Goal: Task Accomplishment & Management: Complete application form

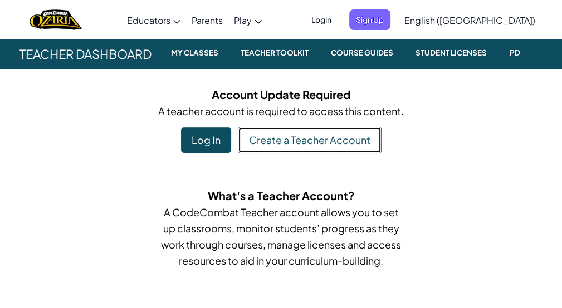
click at [287, 146] on link "Create a Teacher Account" at bounding box center [310, 140] width 144 height 27
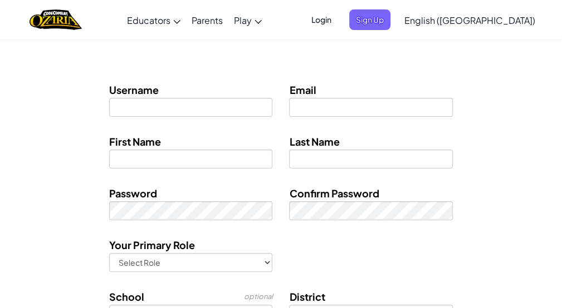
scroll to position [143, 0]
type input "[EMAIL_ADDRESS][DOMAIN_NAME]"
type input "[PERSON_NAME]"
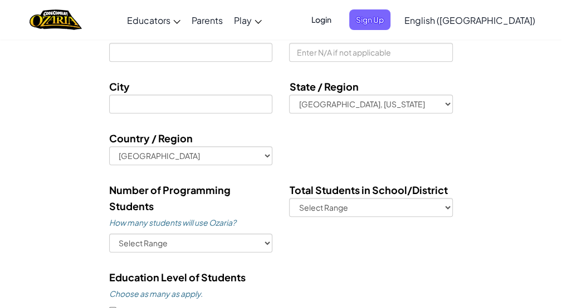
scroll to position [423, 0]
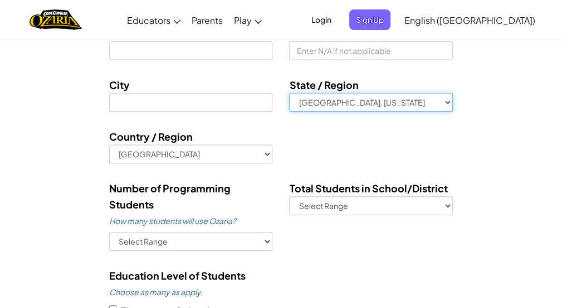
select select "MD"
click at [289, 93] on select "[GEOGRAPHIC_DATA], [US_STATE] [GEOGRAPHIC_DATA], [US_STATE] [GEOGRAPHIC_DATA], …" at bounding box center [370, 102] width 163 height 19
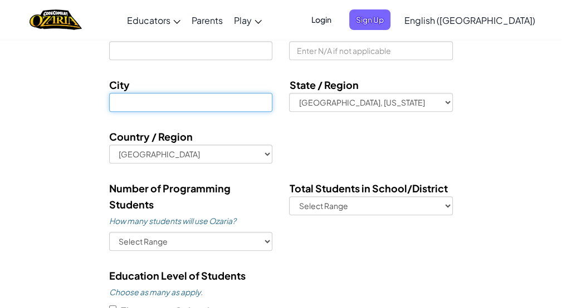
click at [227, 99] on input at bounding box center [190, 102] width 163 height 19
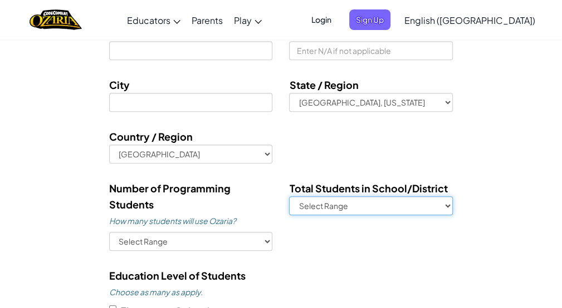
click at [385, 202] on select "Select Range 1-500 500-1,000 1,000-5,000 5,000-10,000 10,000+" at bounding box center [370, 206] width 163 height 19
click at [390, 205] on select "Select Range 1-500 500-1,000 1,000-5,000 5,000-10,000 10,000+" at bounding box center [370, 206] width 163 height 19
click at [394, 205] on select "Select Range 1-500 500-1,000 1,000-5,000 5,000-10,000 10,000+" at bounding box center [370, 206] width 163 height 19
click at [430, 203] on select "Select Range 1-500 500-1,000 1,000-5,000 5,000-10,000 10,000+" at bounding box center [370, 206] width 163 height 19
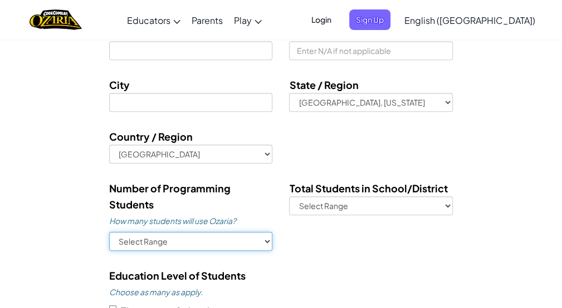
click at [229, 245] on select "Select Range 1-10 11-50 [PHONE_NUMBER] [PHONE_NUMBER] 1000+" at bounding box center [190, 241] width 163 height 19
click at [230, 244] on select "Select Range 1-10 11-50 [PHONE_NUMBER] [PHONE_NUMBER] 1000+" at bounding box center [190, 241] width 163 height 19
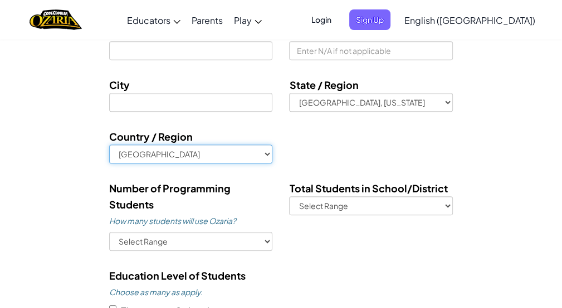
click at [212, 153] on select "[GEOGRAPHIC_DATA] [GEOGRAPHIC_DATA] [GEOGRAPHIC_DATA] [GEOGRAPHIC_DATA] [US_STA…" at bounding box center [190, 154] width 163 height 19
click at [214, 154] on select "[GEOGRAPHIC_DATA] [GEOGRAPHIC_DATA] [GEOGRAPHIC_DATA] [GEOGRAPHIC_DATA] [US_STA…" at bounding box center [190, 154] width 163 height 19
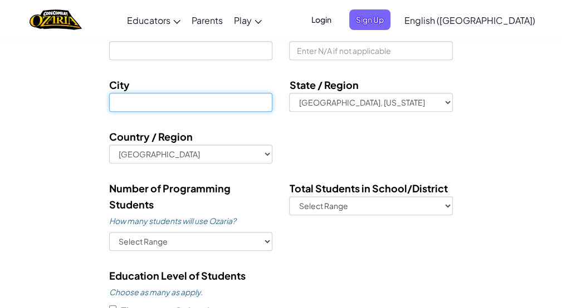
click at [187, 102] on input at bounding box center [190, 102] width 163 height 19
type input "[GEOGRAPHIC_DATA]"
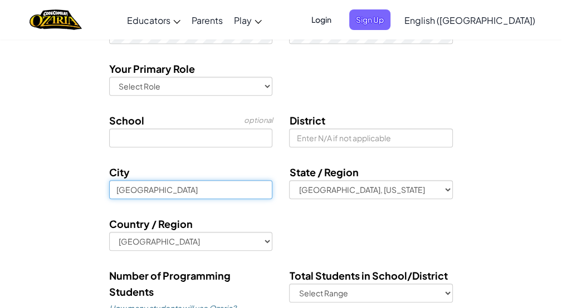
scroll to position [333, 0]
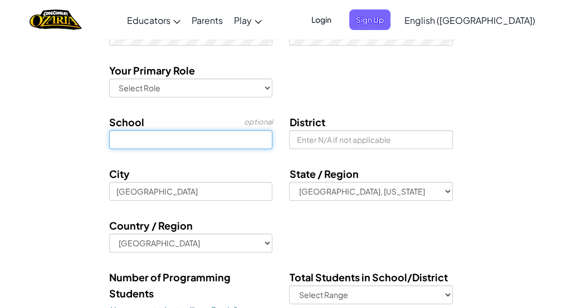
click at [234, 138] on input at bounding box center [190, 139] width 163 height 19
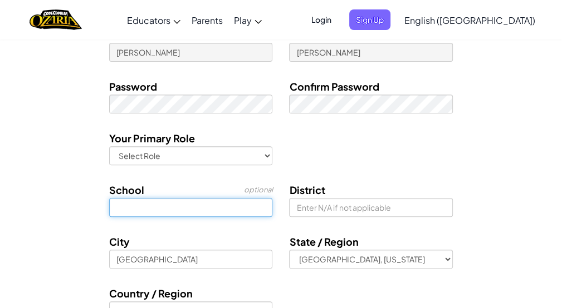
scroll to position [258, 0]
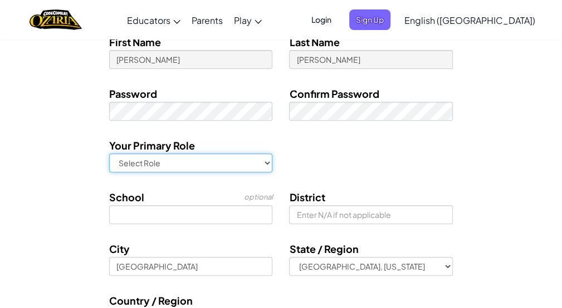
click at [227, 160] on select "Select Role Teacher Technology coordinator Curriculum Specialist/Advisor Princi…" at bounding box center [190, 163] width 163 height 19
click at [228, 158] on select "Select Role Teacher Technology coordinator Curriculum Specialist/Advisor Princi…" at bounding box center [190, 163] width 163 height 19
click at [238, 163] on select "Select Role Teacher Technology coordinator Curriculum Specialist/Advisor Princi…" at bounding box center [190, 163] width 163 height 19
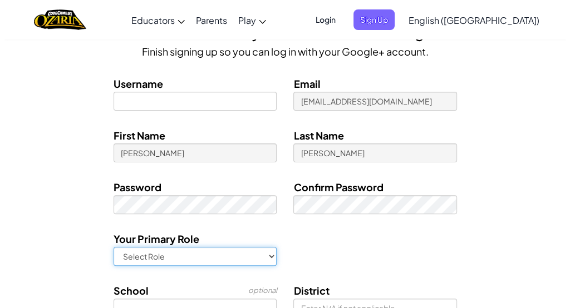
scroll to position [164, 0]
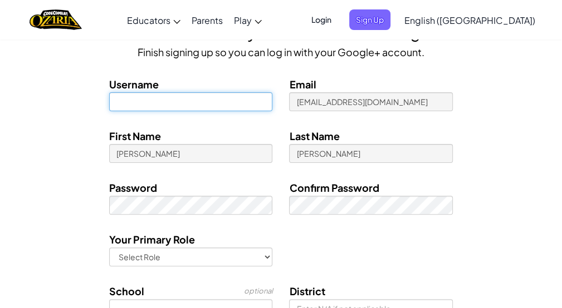
click at [191, 104] on input at bounding box center [190, 101] width 163 height 19
type input "v"
type input "[PERSON_NAME]"
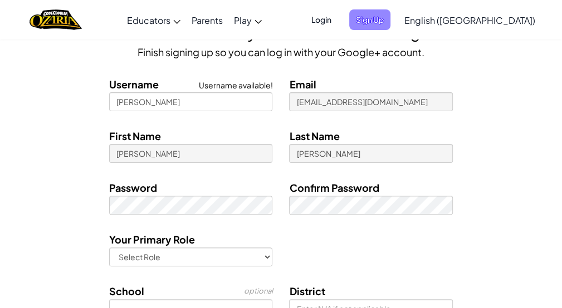
click at [390, 22] on span "Sign Up" at bounding box center [369, 19] width 41 height 21
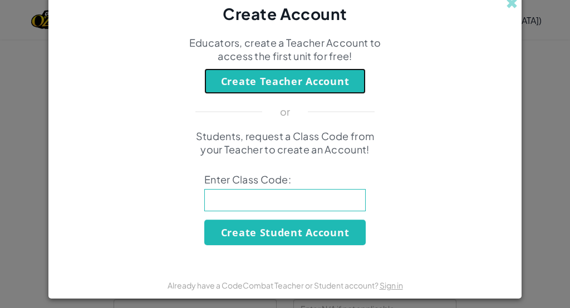
click at [311, 81] on button "Create Teacher Account" at bounding box center [284, 81] width 161 height 26
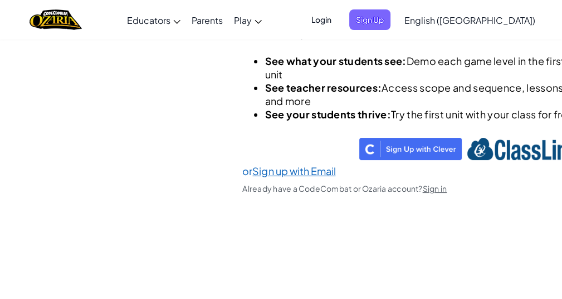
scroll to position [84, 0]
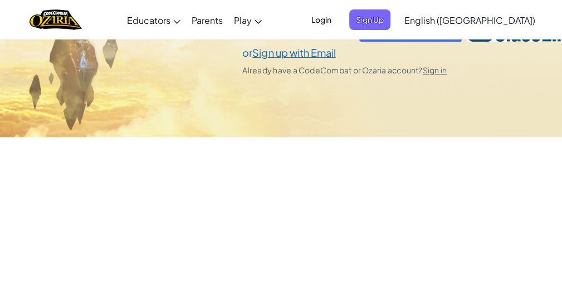
select select "[GEOGRAPHIC_DATA]"
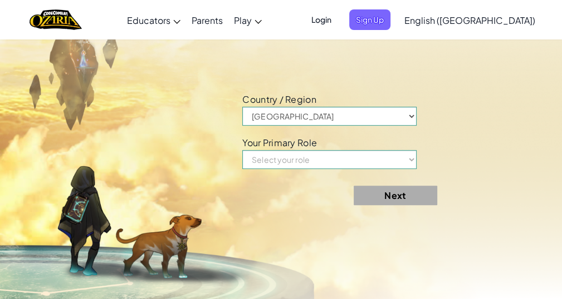
scroll to position [347, 0]
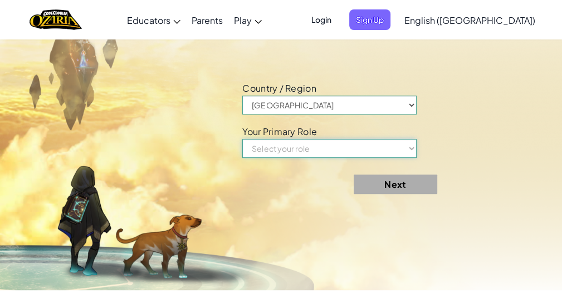
click at [338, 158] on select "Select your role Teacher Parent Principal Technology coordinator Curriculum Spe…" at bounding box center [329, 148] width 174 height 19
click at [365, 158] on select "Select your role Teacher Parent Principal Technology coordinator Curriculum Spe…" at bounding box center [329, 148] width 174 height 19
click at [347, 114] on select "[GEOGRAPHIC_DATA] [GEOGRAPHIC_DATA] [GEOGRAPHIC_DATA] [GEOGRAPHIC_DATA] [US_STA…" at bounding box center [329, 105] width 174 height 19
click at [353, 114] on select "[GEOGRAPHIC_DATA] [GEOGRAPHIC_DATA] [GEOGRAPHIC_DATA] [GEOGRAPHIC_DATA] [US_STA…" at bounding box center [329, 105] width 174 height 19
click at [376, 115] on select "[GEOGRAPHIC_DATA] [GEOGRAPHIC_DATA] [GEOGRAPHIC_DATA] [GEOGRAPHIC_DATA] [US_STA…" at bounding box center [329, 105] width 174 height 19
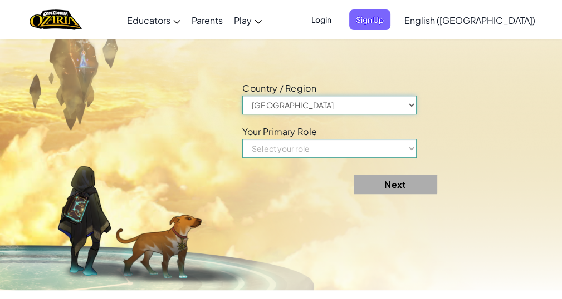
click at [401, 114] on select "[GEOGRAPHIC_DATA] [GEOGRAPHIC_DATA] [GEOGRAPHIC_DATA] [GEOGRAPHIC_DATA] [US_STA…" at bounding box center [329, 105] width 174 height 19
click at [392, 114] on select "[GEOGRAPHIC_DATA] [GEOGRAPHIC_DATA] [GEOGRAPHIC_DATA] [GEOGRAPHIC_DATA] [US_STA…" at bounding box center [329, 105] width 174 height 19
click at [245, 108] on select "[GEOGRAPHIC_DATA] [GEOGRAPHIC_DATA] [GEOGRAPHIC_DATA] [GEOGRAPHIC_DATA] [US_STA…" at bounding box center [329, 105] width 174 height 19
click at [395, 158] on select "Select your role Teacher Parent Principal Technology coordinator Curriculum Spe…" at bounding box center [329, 148] width 174 height 19
click at [416, 155] on select "Select your role Teacher Parent Principal Technology coordinator Curriculum Spe…" at bounding box center [329, 148] width 174 height 19
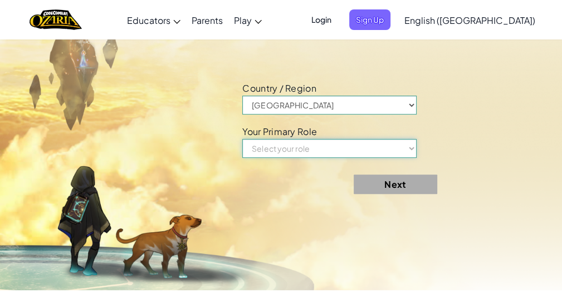
click at [416, 158] on select "Select your role Teacher Parent Principal Technology coordinator Curriculum Spe…" at bounding box center [329, 148] width 174 height 19
click at [411, 158] on select "Select your role Teacher Parent Principal Technology coordinator Curriculum Spe…" at bounding box center [329, 148] width 174 height 19
click at [409, 158] on select "Select your role Teacher Parent Principal Technology coordinator Curriculum Spe…" at bounding box center [329, 148] width 174 height 19
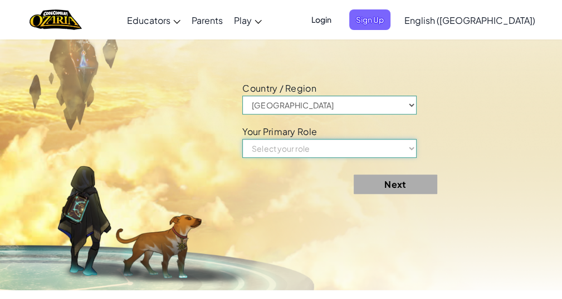
click at [408, 158] on select "Select your role Teacher Parent Principal Technology coordinator Curriculum Spe…" at bounding box center [329, 148] width 174 height 19
click at [409, 157] on select "Select your role Teacher Parent Principal Technology coordinator Curriculum Spe…" at bounding box center [329, 148] width 174 height 19
click at [409, 158] on select "Select your role Teacher Parent Principal Technology coordinator Curriculum Spe…" at bounding box center [329, 148] width 174 height 19
click at [411, 158] on select "Select your role Teacher Parent Principal Technology coordinator Curriculum Spe…" at bounding box center [329, 148] width 174 height 19
click at [406, 158] on select "Select your role Teacher Parent Principal Technology coordinator Curriculum Spe…" at bounding box center [329, 148] width 174 height 19
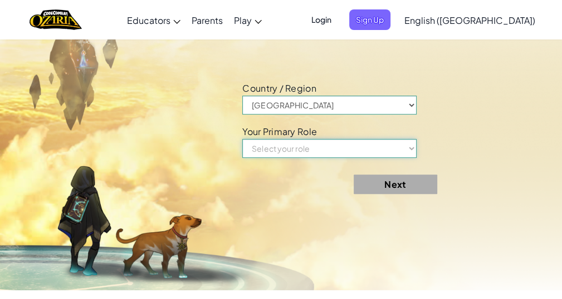
click at [407, 156] on select "Select your role Teacher Parent Principal Technology coordinator Curriculum Spe…" at bounding box center [329, 148] width 174 height 19
click at [411, 158] on select "Select your role Teacher Parent Principal Technology coordinator Curriculum Spe…" at bounding box center [329, 148] width 174 height 19
drag, startPoint x: 367, startPoint y: 160, endPoint x: 374, endPoint y: 160, distance: 6.7
click at [372, 158] on select "Select your role Teacher Parent Principal Technology coordinator Curriculum Spe…" at bounding box center [329, 148] width 174 height 19
click at [416, 114] on select "[GEOGRAPHIC_DATA] [GEOGRAPHIC_DATA] [GEOGRAPHIC_DATA] [GEOGRAPHIC_DATA] [US_STA…" at bounding box center [329, 105] width 174 height 19
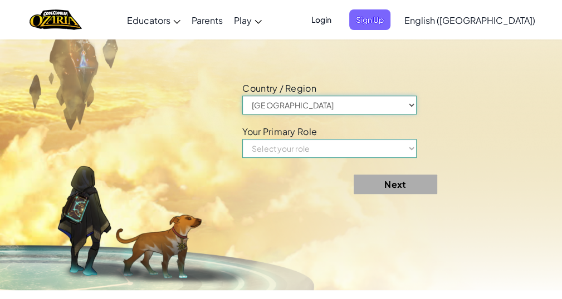
click at [414, 115] on select "[GEOGRAPHIC_DATA] [GEOGRAPHIC_DATA] [GEOGRAPHIC_DATA] [GEOGRAPHIC_DATA] [US_STA…" at bounding box center [329, 105] width 174 height 19
click at [399, 112] on select "[GEOGRAPHIC_DATA] [GEOGRAPHIC_DATA] [GEOGRAPHIC_DATA] [GEOGRAPHIC_DATA] [US_STA…" at bounding box center [329, 105] width 174 height 19
click at [401, 112] on select "[GEOGRAPHIC_DATA] [GEOGRAPHIC_DATA] [GEOGRAPHIC_DATA] [GEOGRAPHIC_DATA] [US_STA…" at bounding box center [329, 105] width 174 height 19
click at [403, 113] on select "[GEOGRAPHIC_DATA] [GEOGRAPHIC_DATA] [GEOGRAPHIC_DATA] [GEOGRAPHIC_DATA] [US_STA…" at bounding box center [329, 105] width 174 height 19
click at [415, 115] on select "[GEOGRAPHIC_DATA] [GEOGRAPHIC_DATA] [GEOGRAPHIC_DATA] [GEOGRAPHIC_DATA] [US_STA…" at bounding box center [329, 105] width 174 height 19
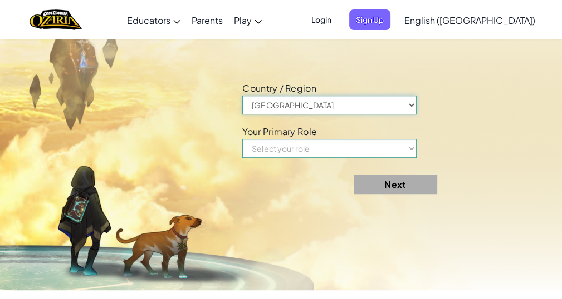
click at [415, 115] on select "[GEOGRAPHIC_DATA] [GEOGRAPHIC_DATA] [GEOGRAPHIC_DATA] [GEOGRAPHIC_DATA] [US_STA…" at bounding box center [329, 105] width 174 height 19
click at [416, 115] on select "[GEOGRAPHIC_DATA] [GEOGRAPHIC_DATA] [GEOGRAPHIC_DATA] [GEOGRAPHIC_DATA] [US_STA…" at bounding box center [329, 105] width 174 height 19
drag, startPoint x: 416, startPoint y: 115, endPoint x: 440, endPoint y: 117, distance: 24.0
click at [440, 115] on div "Country / Region [GEOGRAPHIC_DATA] [GEOGRAPHIC_DATA] [GEOGRAPHIC_DATA] [GEOGRAP…" at bounding box center [377, 97] width 286 height 35
click at [375, 156] on select "Select your role Teacher Parent Principal Technology coordinator Curriculum Spe…" at bounding box center [329, 148] width 174 height 19
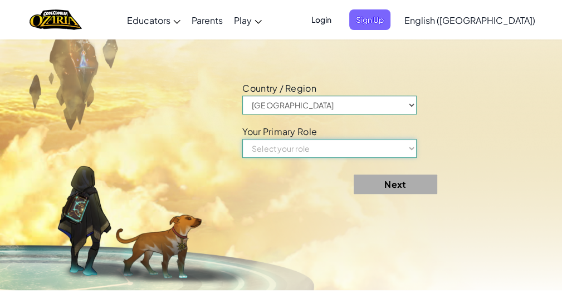
drag, startPoint x: 377, startPoint y: 159, endPoint x: 409, endPoint y: 161, distance: 31.9
drag, startPoint x: 406, startPoint y: 161, endPoint x: 409, endPoint y: 155, distance: 6.7
drag, startPoint x: 406, startPoint y: 159, endPoint x: 419, endPoint y: 165, distance: 13.5
click at [416, 158] on select "Select your role Teacher Parent Principal Technology coordinator Curriculum Spe…" at bounding box center [329, 148] width 174 height 19
click at [415, 158] on select "Select your role Teacher Parent Principal Technology coordinator Curriculum Spe…" at bounding box center [329, 148] width 174 height 19
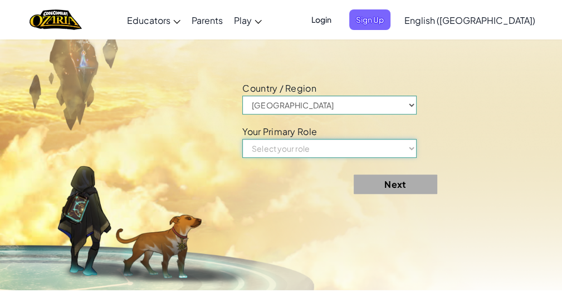
click at [415, 158] on select "Select your role Teacher Parent Principal Technology coordinator Curriculum Spe…" at bounding box center [329, 148] width 174 height 19
click at [367, 158] on select "Select your role Teacher Parent Principal Technology coordinator Curriculum Spe…" at bounding box center [329, 148] width 174 height 19
click at [366, 158] on select "Select your role Teacher Parent Principal Technology coordinator Curriculum Spe…" at bounding box center [329, 148] width 174 height 19
click at [367, 158] on select "Select your role Teacher Parent Principal Technology coordinator Curriculum Spe…" at bounding box center [329, 148] width 174 height 19
click at [396, 154] on select "Select your role Teacher Parent Principal Technology coordinator Curriculum Spe…" at bounding box center [329, 148] width 174 height 19
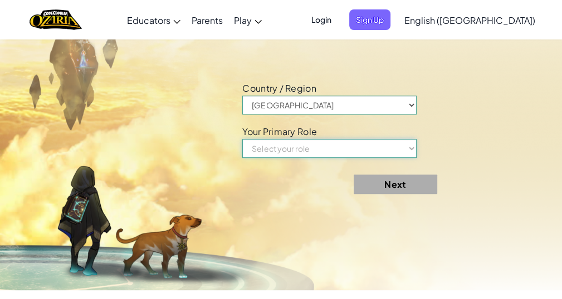
click at [406, 154] on select "Select your role Teacher Parent Principal Technology coordinator Curriculum Spe…" at bounding box center [329, 148] width 174 height 19
click at [392, 156] on select "Select your role Teacher Parent Principal Technology coordinator Curriculum Spe…" at bounding box center [329, 148] width 174 height 19
click at [391, 158] on select "Select your role Teacher Parent Principal Technology coordinator Curriculum Spe…" at bounding box center [329, 148] width 174 height 19
click at [401, 158] on select "Select your role Teacher Parent Principal Technology coordinator Curriculum Spe…" at bounding box center [329, 148] width 174 height 19
click at [400, 158] on select "Select your role Teacher Parent Principal Technology coordinator Curriculum Spe…" at bounding box center [329, 148] width 174 height 19
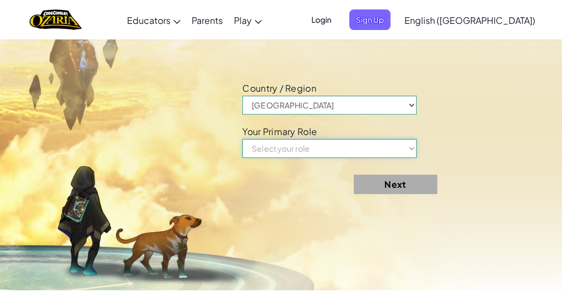
click at [377, 158] on select "Select your role Teacher Parent Principal Technology coordinator Curriculum Spe…" at bounding box center [329, 148] width 174 height 19
click at [379, 158] on select "Select your role Teacher Parent Principal Technology coordinator Curriculum Spe…" at bounding box center [329, 148] width 174 height 19
click at [374, 158] on select "Select your role Teacher Parent Principal Technology coordinator Curriculum Spe…" at bounding box center [329, 148] width 174 height 19
click at [351, 176] on form "Country / Region [GEOGRAPHIC_DATA] [GEOGRAPHIC_DATA] [GEOGRAPHIC_DATA] [GEOGRAP…" at bounding box center [376, 141] width 269 height 123
click at [367, 156] on select "Select your role Teacher Parent Principal Technology coordinator Curriculum Spe…" at bounding box center [329, 148] width 174 height 19
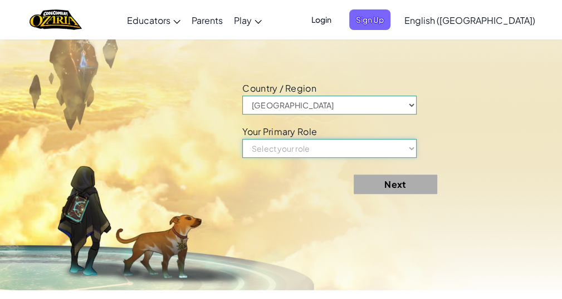
click at [372, 158] on select "Select your role Teacher Parent Principal Technology coordinator Curriculum Spe…" at bounding box center [329, 148] width 174 height 19
click at [416, 158] on select "Select your role Teacher Parent Principal Technology coordinator Curriculum Spe…" at bounding box center [329, 148] width 174 height 19
click at [287, 158] on select "Select your role Teacher Parent Principal Technology coordinator Curriculum Spe…" at bounding box center [329, 148] width 174 height 19
click at [291, 158] on select "Select your role Teacher Parent Principal Technology coordinator Curriculum Spe…" at bounding box center [329, 148] width 174 height 19
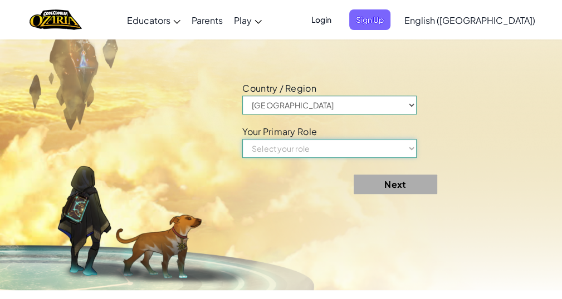
click at [289, 158] on select "Select your role Teacher Parent Principal Technology coordinator Curriculum Spe…" at bounding box center [329, 148] width 174 height 19
click at [292, 158] on select "Select your role Teacher Parent Principal Technology coordinator Curriculum Spe…" at bounding box center [329, 148] width 174 height 19
click at [405, 171] on form "Country / Region [GEOGRAPHIC_DATA] [GEOGRAPHIC_DATA] [GEOGRAPHIC_DATA] [GEOGRAP…" at bounding box center [376, 141] width 269 height 123
click at [410, 158] on select "Select your role Teacher Parent Principal Technology coordinator Curriculum Spe…" at bounding box center [329, 148] width 174 height 19
click at [394, 158] on select "Select your role Teacher Parent Principal Technology coordinator Curriculum Spe…" at bounding box center [329, 148] width 174 height 19
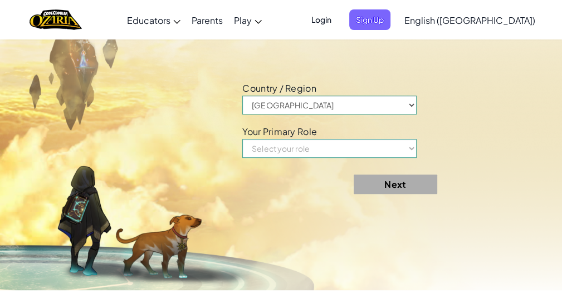
click at [332, 136] on span "Your Primary Role Field is required" at bounding box center [329, 131] width 174 height 9
click at [347, 158] on select "Select your role Teacher Parent Principal Technology coordinator Curriculum Spe…" at bounding box center [329, 148] width 174 height 19
click at [374, 158] on select "Select your role Teacher Parent Principal Technology coordinator Curriculum Spe…" at bounding box center [329, 148] width 174 height 19
click at [381, 155] on select "Select your role Teacher Parent Principal Technology coordinator Curriculum Spe…" at bounding box center [329, 148] width 174 height 19
click at [390, 158] on select "Select your role Teacher Parent Principal Technology coordinator Curriculum Spe…" at bounding box center [329, 148] width 174 height 19
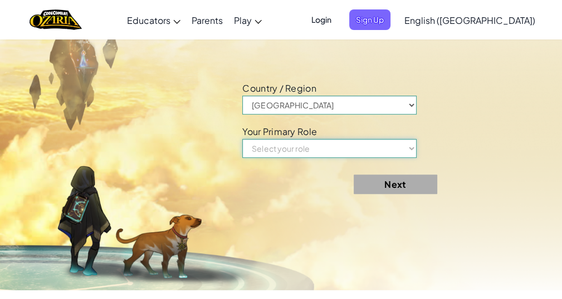
click at [395, 158] on select "Select your role Teacher Parent Principal Technology coordinator Curriculum Spe…" at bounding box center [329, 148] width 174 height 19
click at [416, 155] on select "Select your role Teacher Parent Principal Technology coordinator Curriculum Spe…" at bounding box center [329, 148] width 174 height 19
click at [412, 158] on select "Select your role Teacher Parent Principal Technology coordinator Curriculum Spe…" at bounding box center [329, 148] width 174 height 19
click at [414, 158] on select "Select your role Teacher Parent Principal Technology coordinator Curriculum Spe…" at bounding box center [329, 148] width 174 height 19
click at [410, 158] on select "Select your role Teacher Parent Principal Technology coordinator Curriculum Spe…" at bounding box center [329, 148] width 174 height 19
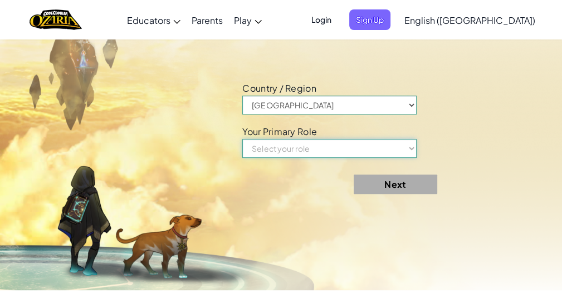
click at [397, 158] on select "Select your role Teacher Parent Principal Technology coordinator Curriculum Spe…" at bounding box center [329, 148] width 174 height 19
click at [397, 157] on select "Select your role Teacher Parent Principal Technology coordinator Curriculum Spe…" at bounding box center [329, 148] width 174 height 19
click at [395, 156] on select "Select your role Teacher Parent Principal Technology coordinator Curriculum Spe…" at bounding box center [329, 148] width 174 height 19
click at [389, 158] on select "Select your role Teacher Parent Principal Technology coordinator Curriculum Spe…" at bounding box center [329, 148] width 174 height 19
click at [370, 157] on select "Select your role Teacher Parent Principal Technology coordinator Curriculum Spe…" at bounding box center [329, 148] width 174 height 19
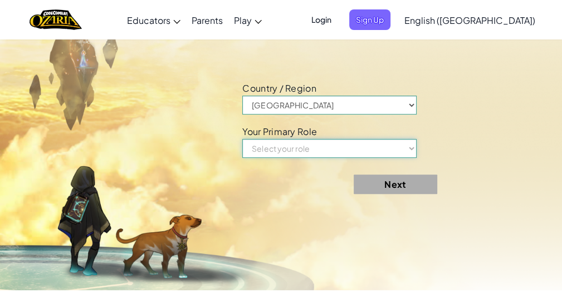
click at [353, 158] on select "Select your role Teacher Parent Principal Technology coordinator Curriculum Spe…" at bounding box center [329, 148] width 174 height 19
click at [392, 136] on span "Your Primary Role Field is required" at bounding box center [329, 131] width 174 height 9
click at [390, 154] on select "Select your role Teacher Parent Principal Technology coordinator Curriculum Spe…" at bounding box center [329, 148] width 174 height 19
click at [386, 158] on select "Select your role Teacher Parent Principal Technology coordinator Curriculum Spe…" at bounding box center [329, 148] width 174 height 19
click at [394, 158] on select "Select your role Teacher Parent Principal Technology coordinator Curriculum Spe…" at bounding box center [329, 148] width 174 height 19
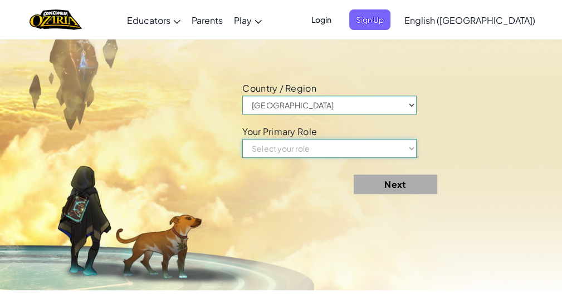
click at [388, 153] on select "Select your role Teacher Parent Principal Technology coordinator Curriculum Spe…" at bounding box center [329, 148] width 174 height 19
click at [385, 153] on select "Select your role Teacher Parent Principal Technology coordinator Curriculum Spe…" at bounding box center [329, 148] width 174 height 19
click at [382, 158] on select "Select your role Teacher Parent Principal Technology coordinator Curriculum Spe…" at bounding box center [329, 148] width 174 height 19
click at [390, 156] on select "Select your role Teacher Parent Principal Technology coordinator Curriculum Spe…" at bounding box center [329, 148] width 174 height 19
click at [389, 153] on select "Select your role Teacher Parent Principal Technology coordinator Curriculum Spe…" at bounding box center [329, 148] width 174 height 19
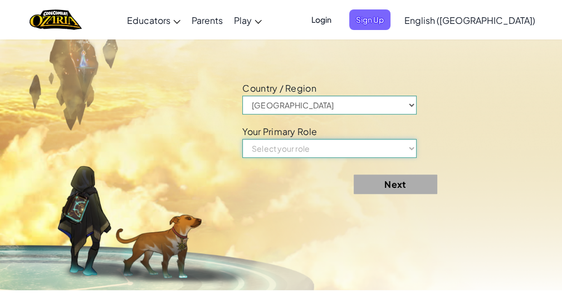
click at [387, 154] on select "Select your role Teacher Parent Principal Technology coordinator Curriculum Spe…" at bounding box center [329, 148] width 174 height 19
click at [385, 154] on select "Select your role Teacher Parent Principal Technology coordinator Curriculum Spe…" at bounding box center [329, 148] width 174 height 19
click at [105, 8] on div "Toggle navigation Educators Create Free Account School & District Solutions Tea…" at bounding box center [280, 20] width 567 height 40
click at [327, 158] on select "Select your role Teacher Parent Principal Technology coordinator Curriculum Spe…" at bounding box center [329, 148] width 174 height 19
drag, startPoint x: 388, startPoint y: 157, endPoint x: 395, endPoint y: 157, distance: 7.2
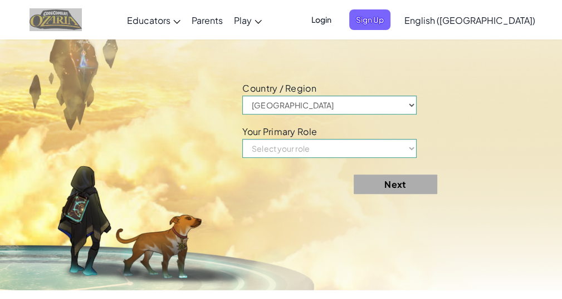
click at [392, 157] on select "Select your role Teacher Parent Principal Technology coordinator Curriculum Spe…" at bounding box center [329, 148] width 174 height 19
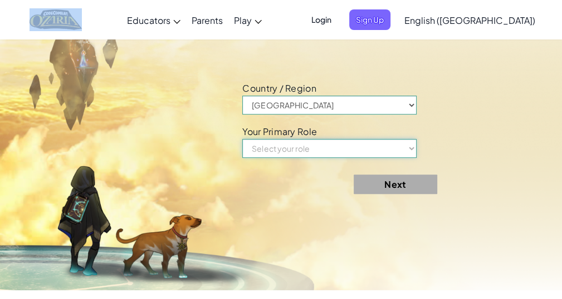
click at [362, 158] on select "Select your role Teacher Parent Principal Technology coordinator Curriculum Spe…" at bounding box center [329, 148] width 174 height 19
click at [364, 158] on select "Select your role Teacher Parent Principal Technology coordinator Curriculum Spe…" at bounding box center [329, 148] width 174 height 19
click at [365, 158] on select "Select your role Teacher Parent Principal Technology coordinator Curriculum Spe…" at bounding box center [329, 148] width 174 height 19
drag, startPoint x: 395, startPoint y: 156, endPoint x: 403, endPoint y: 158, distance: 8.0
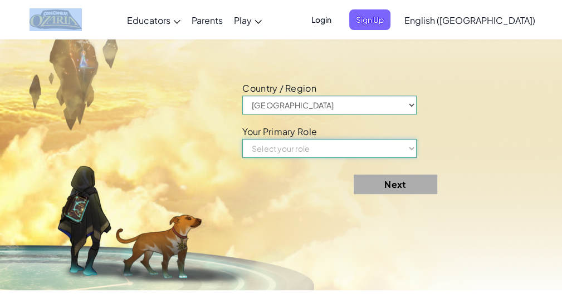
click at [411, 158] on select "Select your role Teacher Parent Principal Technology coordinator Curriculum Spe…" at bounding box center [329, 148] width 174 height 19
click at [413, 158] on select "Select your role Teacher Parent Principal Technology coordinator Curriculum Spe…" at bounding box center [329, 148] width 174 height 19
click at [416, 158] on select "Select your role Teacher Parent Principal Technology coordinator Curriculum Spe…" at bounding box center [329, 148] width 174 height 19
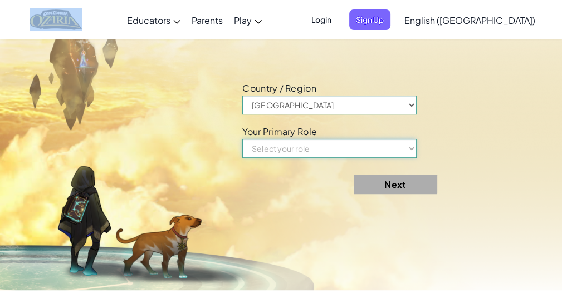
click at [416, 158] on select "Select your role Teacher Parent Principal Technology coordinator Curriculum Spe…" at bounding box center [329, 148] width 174 height 19
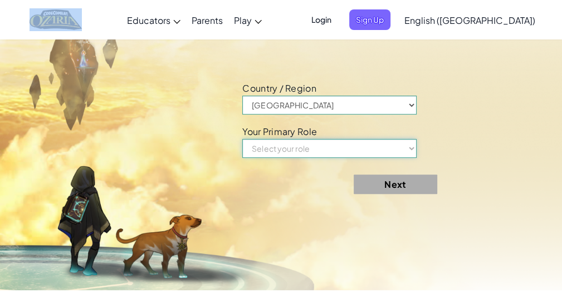
click at [416, 158] on select "Select your role Teacher Parent Principal Technology coordinator Curriculum Spe…" at bounding box center [329, 148] width 174 height 19
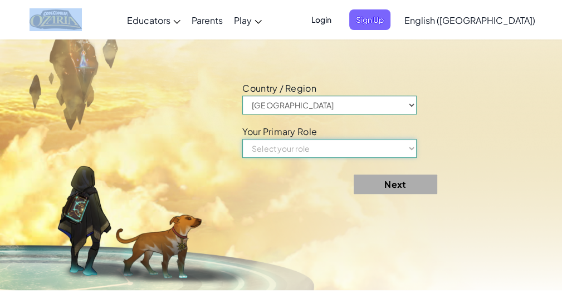
click at [416, 158] on select "Select your role Teacher Parent Principal Technology coordinator Curriculum Spe…" at bounding box center [329, 148] width 174 height 19
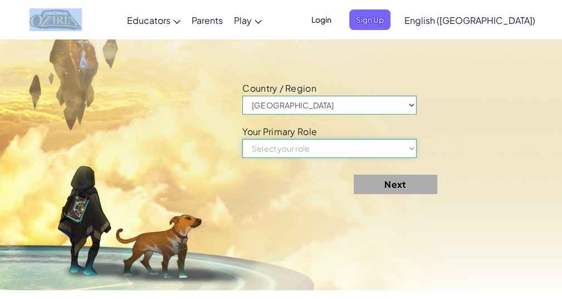
click at [416, 158] on select "Select your role Teacher Parent Principal Technology coordinator Curriculum Spe…" at bounding box center [329, 148] width 174 height 19
click at [411, 158] on select "Select your role Teacher Parent Principal Technology coordinator Curriculum Spe…" at bounding box center [329, 148] width 174 height 19
click at [412, 158] on select "Select your role Teacher Parent Principal Technology coordinator Curriculum Spe…" at bounding box center [329, 148] width 174 height 19
click at [413, 158] on select "Select your role Teacher Parent Principal Technology coordinator Curriculum Spe…" at bounding box center [329, 148] width 174 height 19
click at [390, 18] on span "Sign Up" at bounding box center [369, 19] width 41 height 21
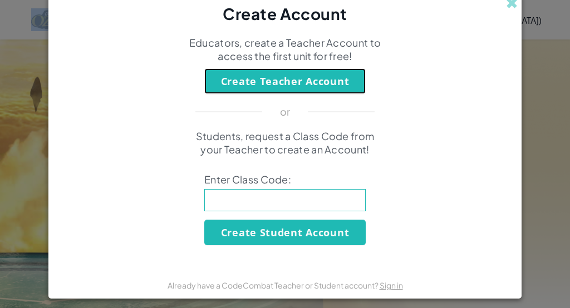
click at [330, 86] on button "Create Teacher Account" at bounding box center [284, 81] width 161 height 26
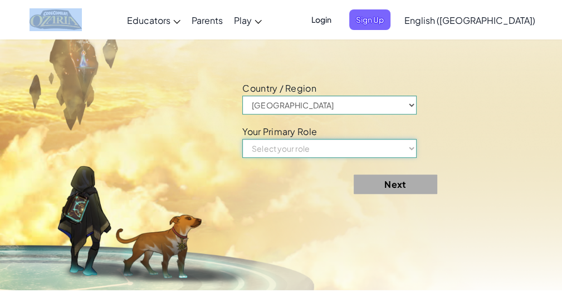
select select "Teacher"
click at [245, 151] on select "Select your role Teacher Parent Principal Technology coordinator Curriculum Spe…" at bounding box center [329, 148] width 174 height 19
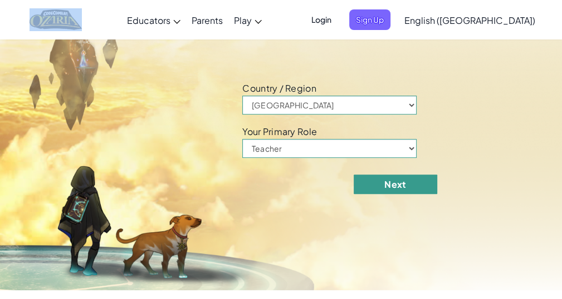
click at [379, 194] on button "Next" at bounding box center [395, 184] width 84 height 19
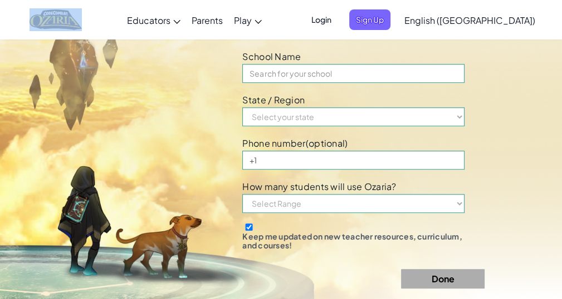
scroll to position [588, 0]
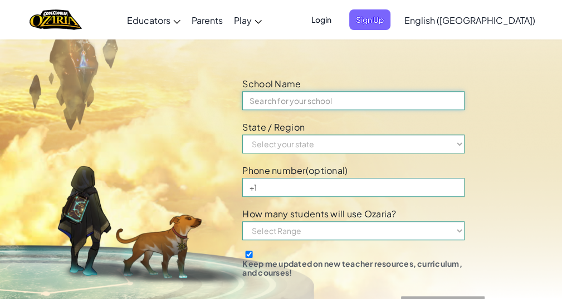
click at [379, 110] on input at bounding box center [353, 100] width 222 height 19
click at [381, 110] on input at bounding box center [353, 100] width 222 height 19
click at [382, 110] on input at bounding box center [353, 100] width 222 height 19
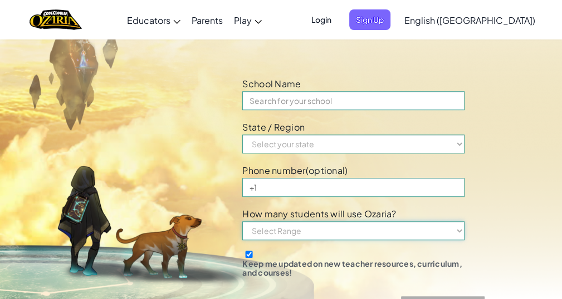
select select "1-10"
click at [245, 240] on select "Select Range 1-10 11-50 [PHONE_NUMBER] [PHONE_NUMBER] 1000+" at bounding box center [353, 231] width 222 height 19
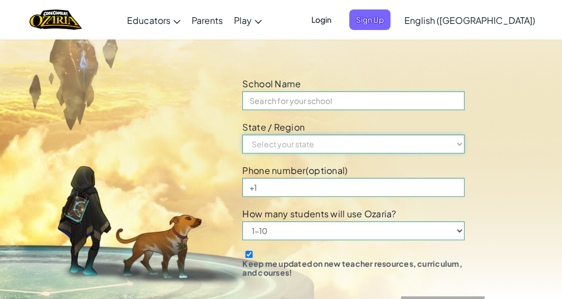
click at [335, 154] on select "Select your state [US_STATE] AK AZ AR CA CO [GEOGRAPHIC_DATA] DE DC [GEOGRAPHIC…" at bounding box center [353, 144] width 222 height 19
click at [336, 154] on select "Select your state [US_STATE] AK AZ AR CA CO [GEOGRAPHIC_DATA] DE DC [GEOGRAPHIC…" at bounding box center [353, 144] width 222 height 19
click at [337, 154] on select "Select your state [US_STATE] AK AZ AR CA CO [GEOGRAPHIC_DATA] DE DC [GEOGRAPHIC…" at bounding box center [353, 144] width 222 height 19
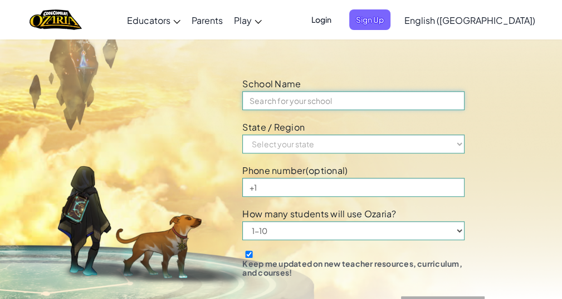
click at [327, 110] on input at bounding box center [353, 100] width 222 height 19
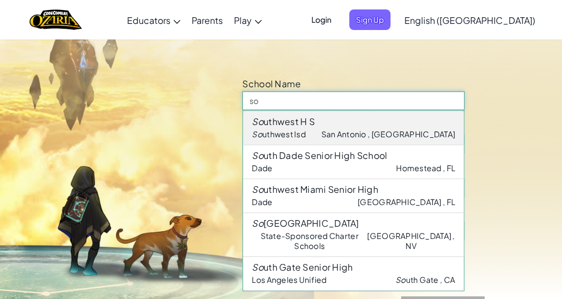
click at [386, 145] on div "So uthwest H S So uthwest Isd [GEOGRAPHIC_DATA] , [GEOGRAPHIC_DATA]" at bounding box center [353, 128] width 221 height 35
type input "Southwest H S"
select select "[GEOGRAPHIC_DATA]"
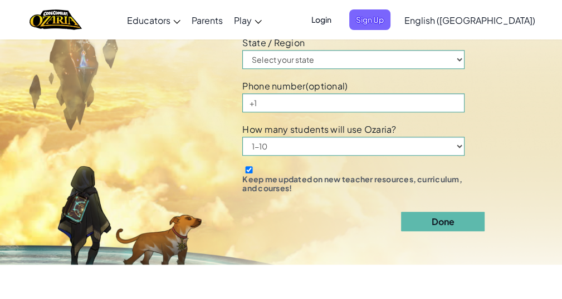
scroll to position [674, 0]
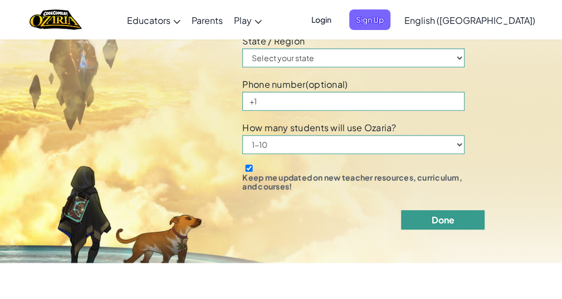
type input "Southwest H S"
click at [436, 230] on button "Done" at bounding box center [443, 219] width 84 height 19
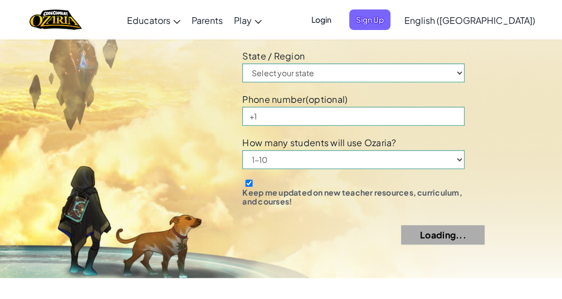
scroll to position [655, 0]
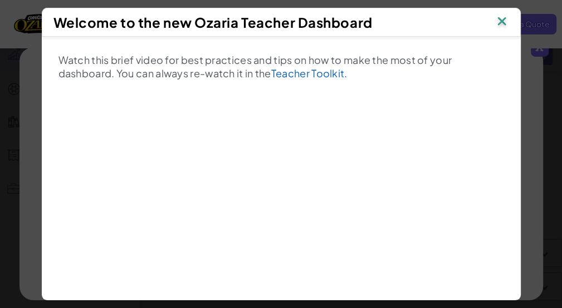
click at [509, 20] on img at bounding box center [501, 22] width 14 height 17
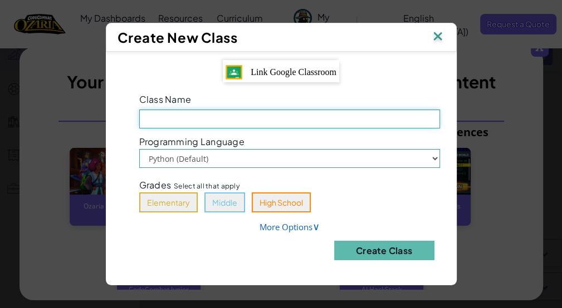
click at [387, 116] on input "Class Name Field is required" at bounding box center [289, 119] width 301 height 19
type input "4"
type input "1d4h998k;"
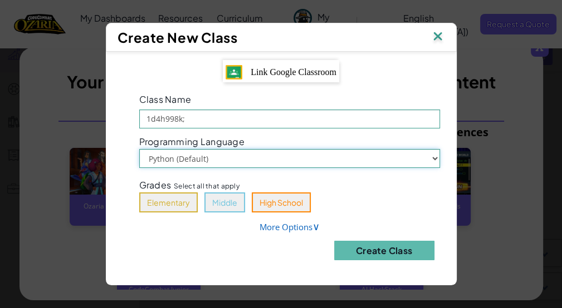
click at [139, 149] on select "Python (Default) JavaScript" at bounding box center [289, 158] width 301 height 19
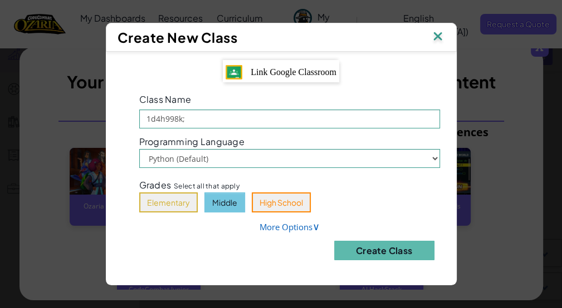
click at [234, 203] on button "Middle" at bounding box center [224, 203] width 41 height 20
click at [229, 205] on button "Middle" at bounding box center [224, 203] width 41 height 20
click at [232, 203] on button "Middle" at bounding box center [224, 203] width 41 height 20
click at [259, 203] on button "High School" at bounding box center [281, 203] width 59 height 20
click at [259, 202] on button "High School" at bounding box center [281, 203] width 59 height 20
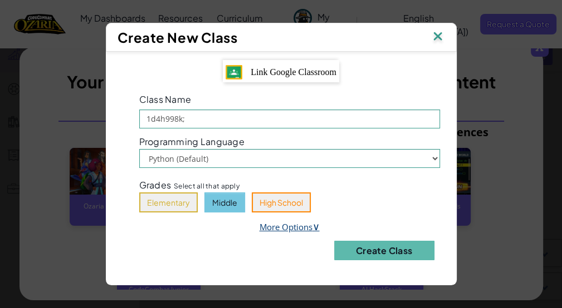
click at [314, 226] on span "∨" at bounding box center [315, 226] width 7 height 13
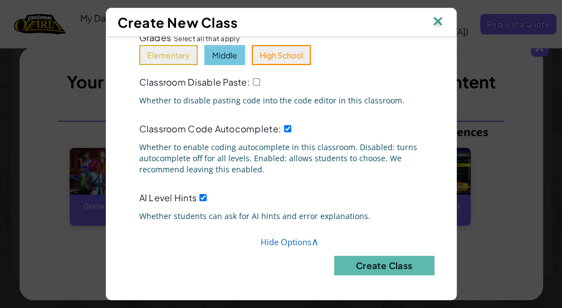
scroll to position [794, 0]
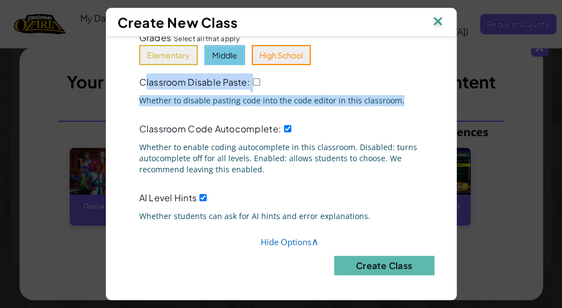
drag, startPoint x: 141, startPoint y: 70, endPoint x: 319, endPoint y: 107, distance: 182.1
click at [319, 107] on div "Class Name 1d4h998k; Programming Language Python (Default) JavaScript Grades Se…" at bounding box center [289, 113] width 334 height 341
drag, startPoint x: 307, startPoint y: 91, endPoint x: 303, endPoint y: 96, distance: 6.3
click at [304, 95] on span "Whether to disable pasting code into the code editor in this classroom." at bounding box center [289, 100] width 301 height 11
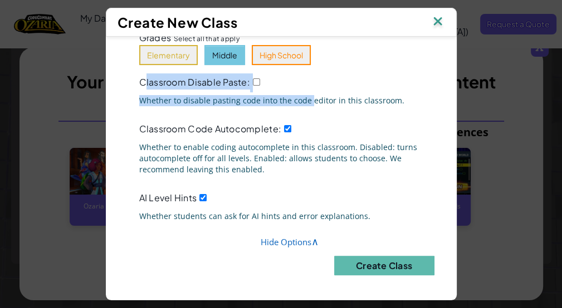
click at [304, 95] on span "Whether to disable pasting code into the code editor in this classroom." at bounding box center [289, 100] width 301 height 11
click at [139, 95] on span "Whether to disable pasting code into the code editor in this classroom." at bounding box center [289, 100] width 301 height 11
click at [141, 95] on span "Whether to disable pasting code into the code editor in this classroom." at bounding box center [289, 100] width 301 height 11
click at [143, 95] on span "Whether to disable pasting code into the code editor in this classroom." at bounding box center [289, 100] width 301 height 11
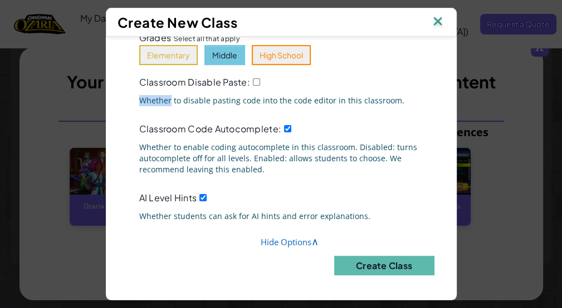
click at [144, 95] on span "Whether to disable pasting code into the code editor in this classroom." at bounding box center [289, 100] width 301 height 11
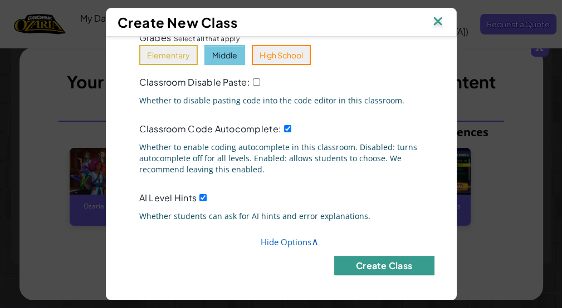
click at [381, 258] on button "Create Class" at bounding box center [384, 265] width 100 height 19
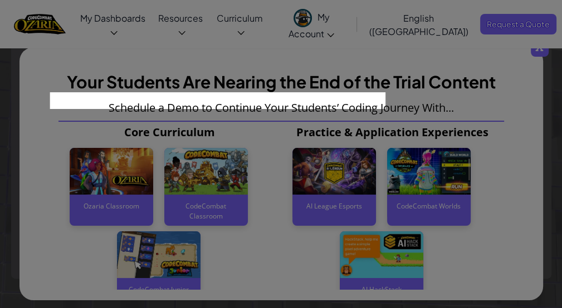
scroll to position [0, 0]
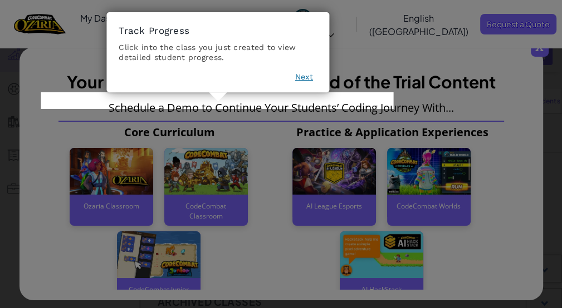
click at [305, 76] on button "Next" at bounding box center [304, 77] width 18 height 11
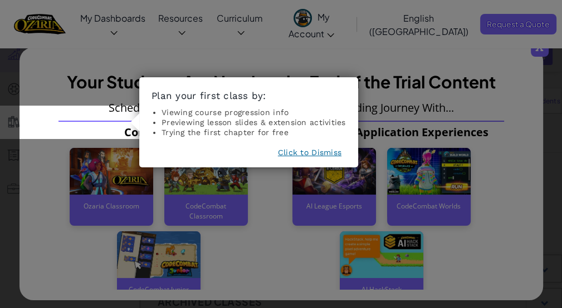
click at [321, 148] on button "Click to Dismiss" at bounding box center [309, 152] width 63 height 11
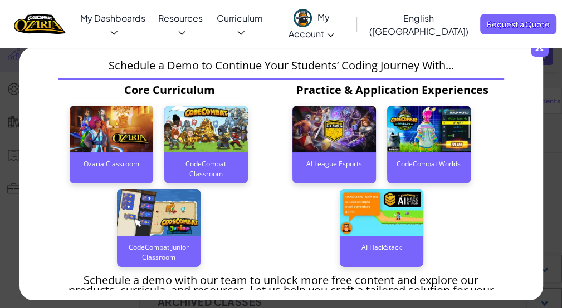
scroll to position [67, 0]
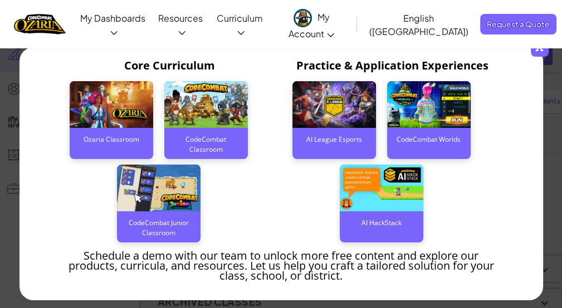
click at [127, 130] on div "Ozaria Classroom" at bounding box center [112, 139] width 84 height 22
click at [116, 117] on img at bounding box center [112, 104] width 84 height 47
click at [115, 140] on div "Ozaria Classroom" at bounding box center [112, 139] width 84 height 22
click at [116, 139] on div "Ozaria Classroom" at bounding box center [112, 139] width 84 height 22
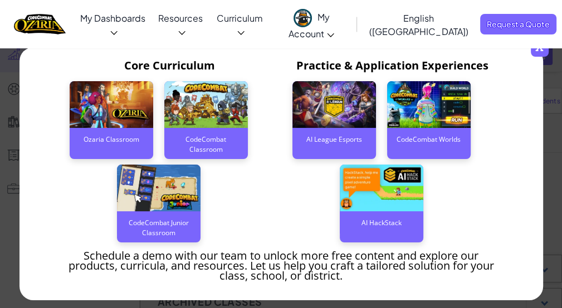
click at [110, 104] on img at bounding box center [112, 104] width 84 height 47
click at [543, 43] on span "x" at bounding box center [540, 48] width 18 height 18
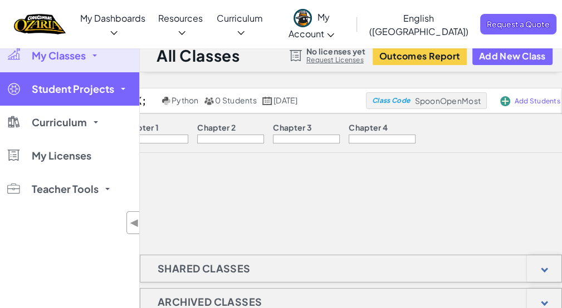
click at [102, 86] on span "Student Projects" at bounding box center [73, 89] width 82 height 10
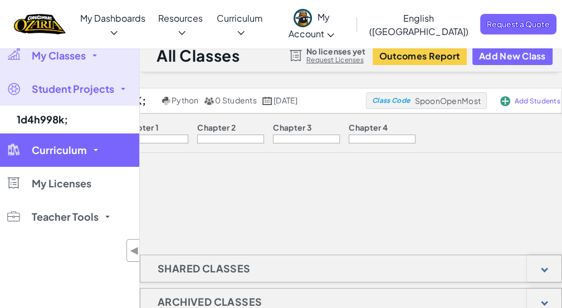
click at [88, 152] on link "Curriculum" at bounding box center [69, 150] width 139 height 33
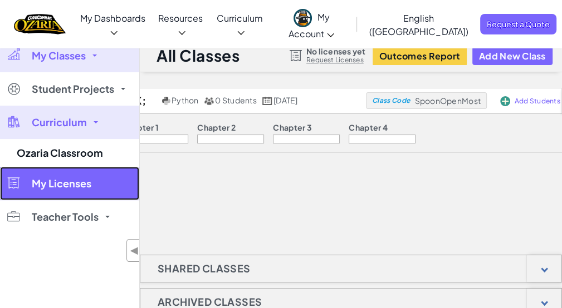
click at [102, 176] on link "My Licenses" at bounding box center [69, 183] width 139 height 33
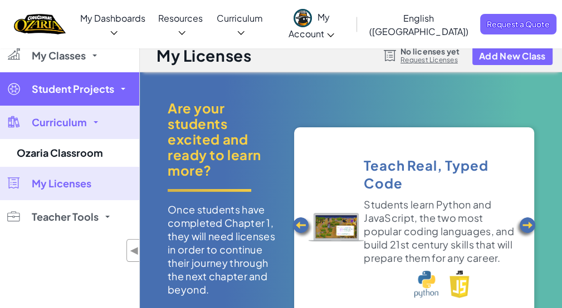
click at [85, 82] on link "Student Projects" at bounding box center [69, 88] width 139 height 33
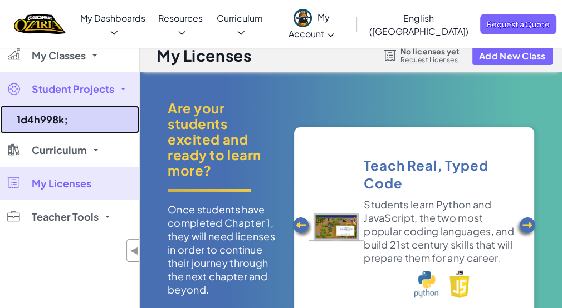
click at [68, 114] on link "1d4h998k;" at bounding box center [69, 120] width 139 height 28
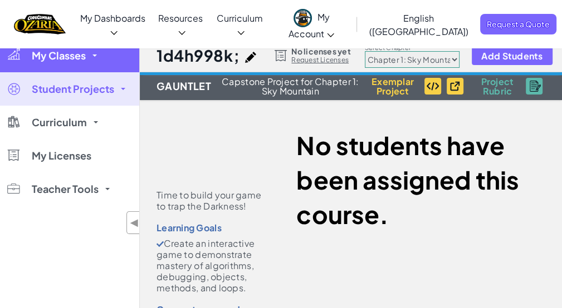
click at [74, 55] on span "My Classes" at bounding box center [59, 56] width 54 height 10
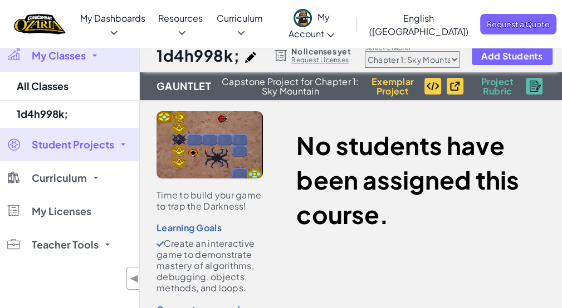
click at [227, 125] on div at bounding box center [209, 144] width 106 height 67
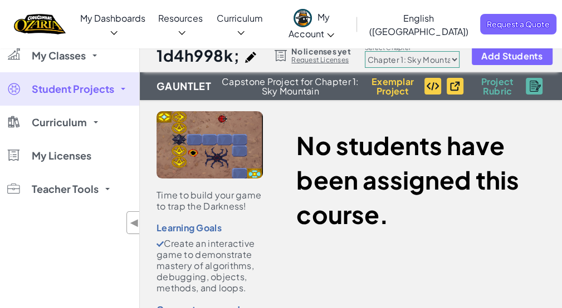
click at [407, 58] on select "Chapter 1: Sky Mountain Chapter 2: The Moon Dancers Chapter 3: The Phoenix Land…" at bounding box center [412, 59] width 95 height 17
click at [407, 60] on select "Chapter 1: Sky Mountain Chapter 2: The Moon Dancers Chapter 3: The Phoenix Land…" at bounding box center [412, 59] width 95 height 17
click at [448, 57] on select "Chapter 1: Sky Mountain Chapter 2: The Moon Dancers Chapter 3: The Phoenix Land…" at bounding box center [412, 59] width 95 height 17
click at [448, 56] on select "Chapter 1: Sky Mountain Chapter 2: The Moon Dancers Chapter 3: The Phoenix Land…" at bounding box center [412, 59] width 95 height 17
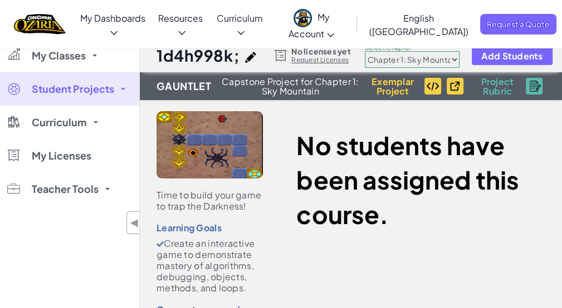
click at [448, 56] on select "Chapter 1: Sky Mountain Chapter 2: The Moon Dancers Chapter 3: The Phoenix Land…" at bounding box center [412, 59] width 95 height 17
click at [450, 58] on select "Chapter 1: Sky Mountain Chapter 2: The Moon Dancers Chapter 3: The Phoenix Land…" at bounding box center [412, 59] width 95 height 17
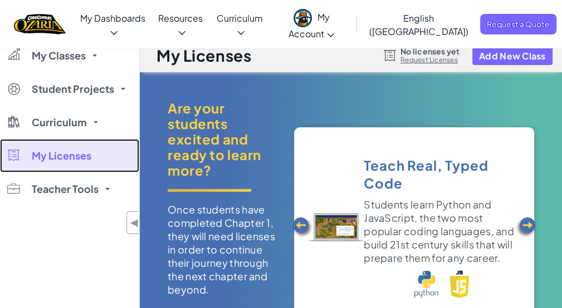
click at [51, 142] on link "My Licenses" at bounding box center [69, 155] width 139 height 33
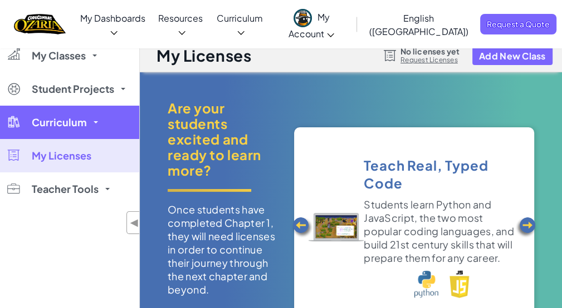
click at [55, 127] on span "Curriculum" at bounding box center [59, 122] width 55 height 10
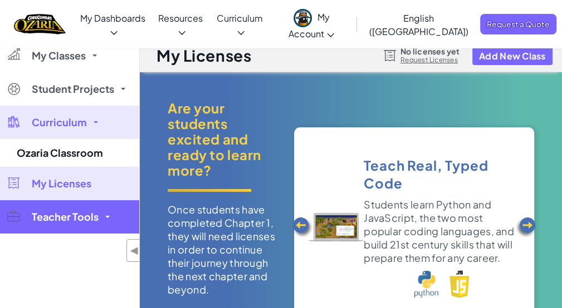
click at [67, 214] on span "Teacher Tools" at bounding box center [65, 217] width 67 height 10
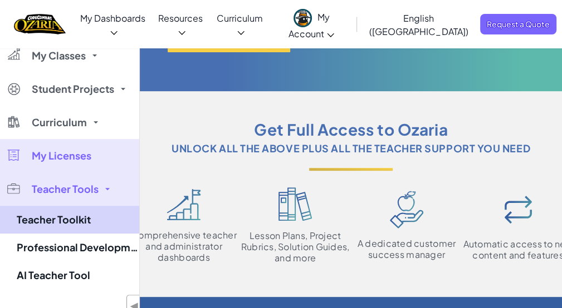
scroll to position [293, 0]
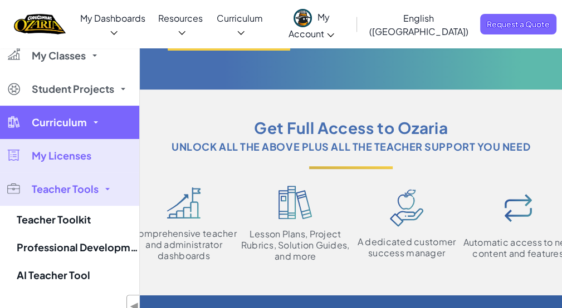
click at [96, 114] on link "Curriculum" at bounding box center [69, 122] width 139 height 33
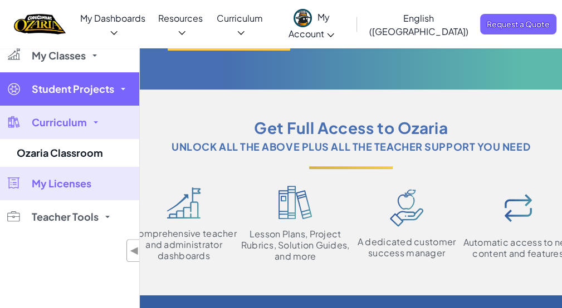
click at [92, 94] on link "Student Projects" at bounding box center [69, 88] width 139 height 33
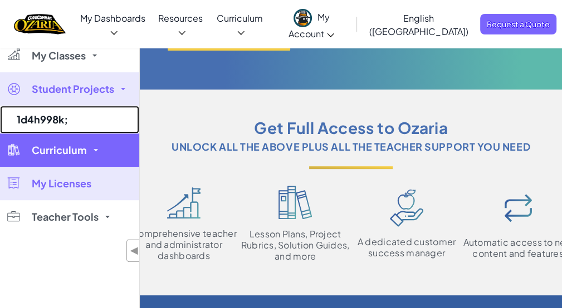
click at [94, 119] on link "1d4h998k;" at bounding box center [69, 120] width 139 height 28
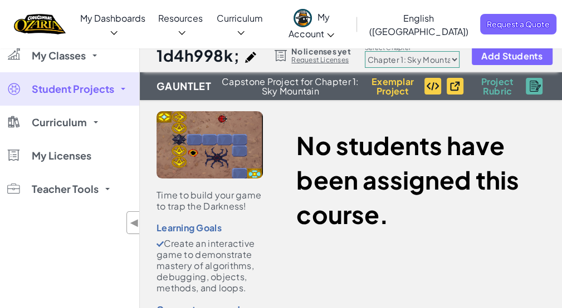
select select "5e27600d1c9d440000ac3ee7"
click at [365, 51] on select "Chapter 1: Sky Mountain Chapter 2: The Moon Dancers Chapter 3: The Phoenix Land…" at bounding box center [412, 59] width 95 height 17
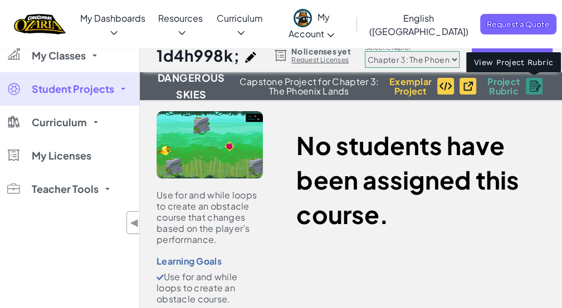
click at [529, 83] on img at bounding box center [534, 86] width 11 height 11
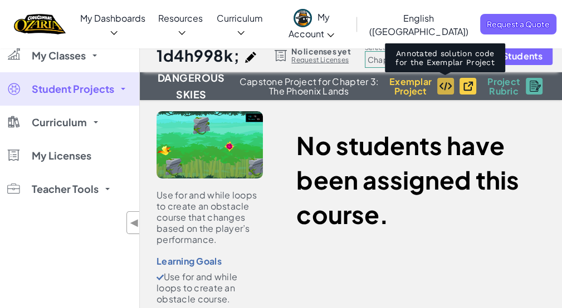
click at [443, 87] on img at bounding box center [445, 86] width 13 height 9
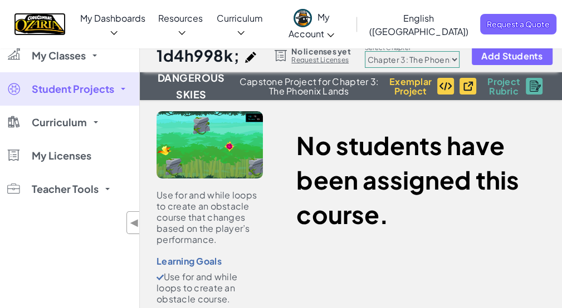
click at [43, 19] on img "Home" at bounding box center [40, 24] width 52 height 23
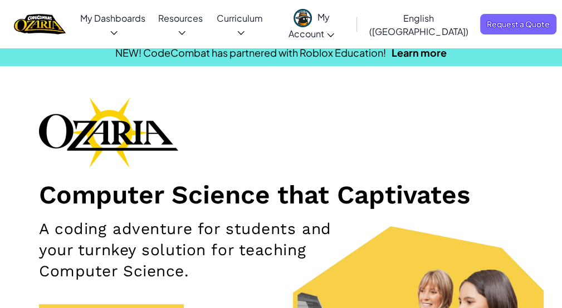
click at [334, 15] on span "My Account" at bounding box center [311, 25] width 46 height 28
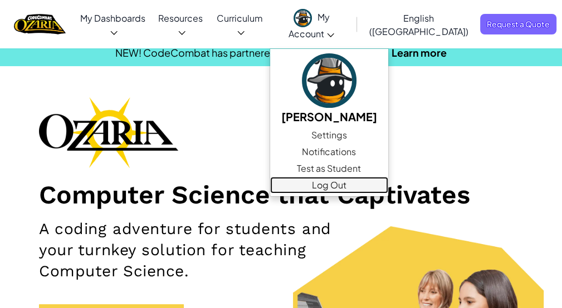
click at [367, 177] on link "Log Out" at bounding box center [329, 185] width 118 height 17
